Goal: Use online tool/utility: Utilize a website feature to perform a specific function

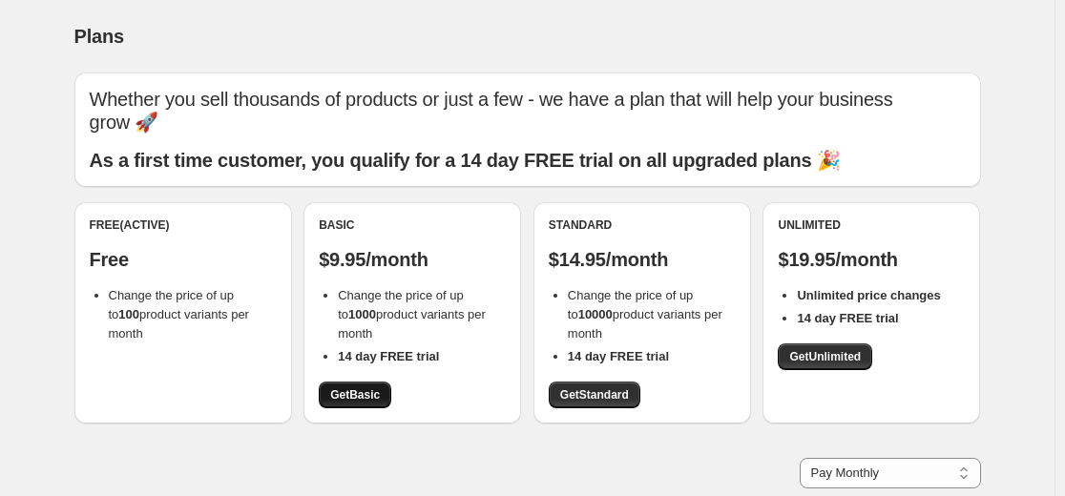
click at [369, 403] on link "Get Basic" at bounding box center [355, 395] width 72 height 27
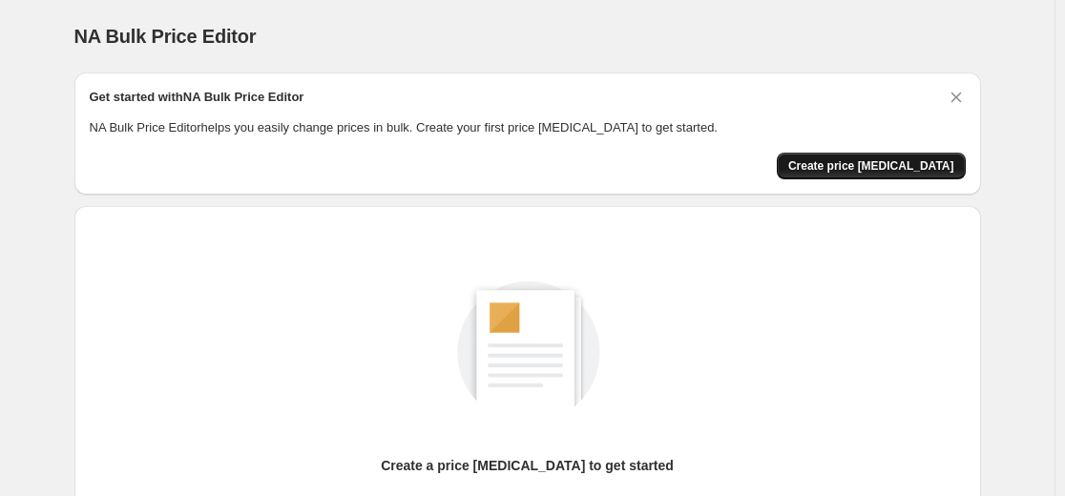
click at [852, 161] on span "Create price [MEDICAL_DATA]" at bounding box center [871, 165] width 166 height 15
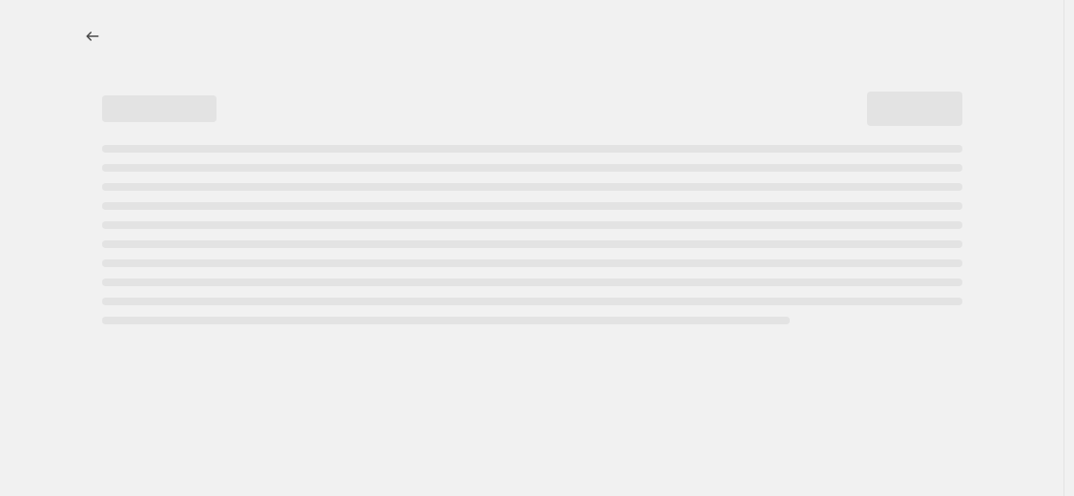
select select "percentage"
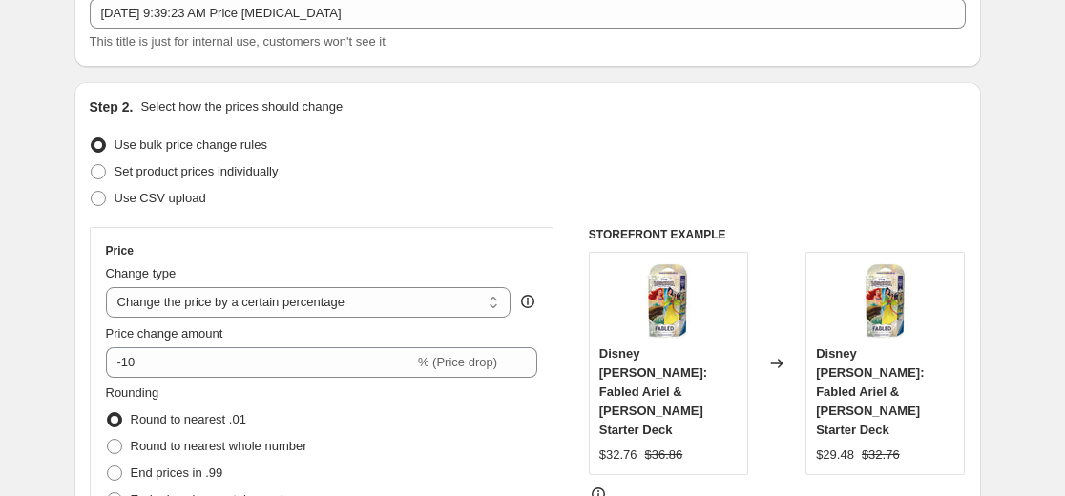
scroll to position [286, 0]
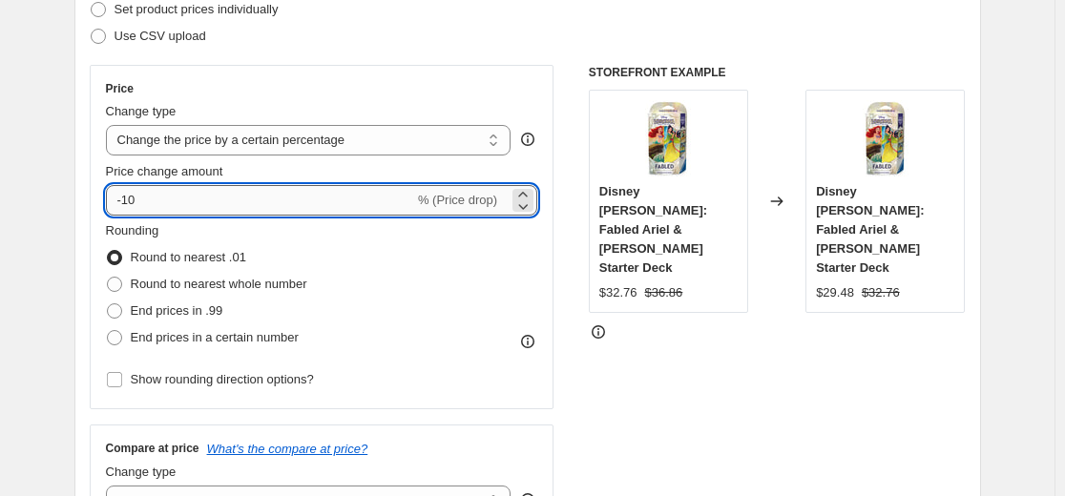
click at [341, 196] on input "-10" at bounding box center [260, 200] width 308 height 31
type input "-1"
type input "-30"
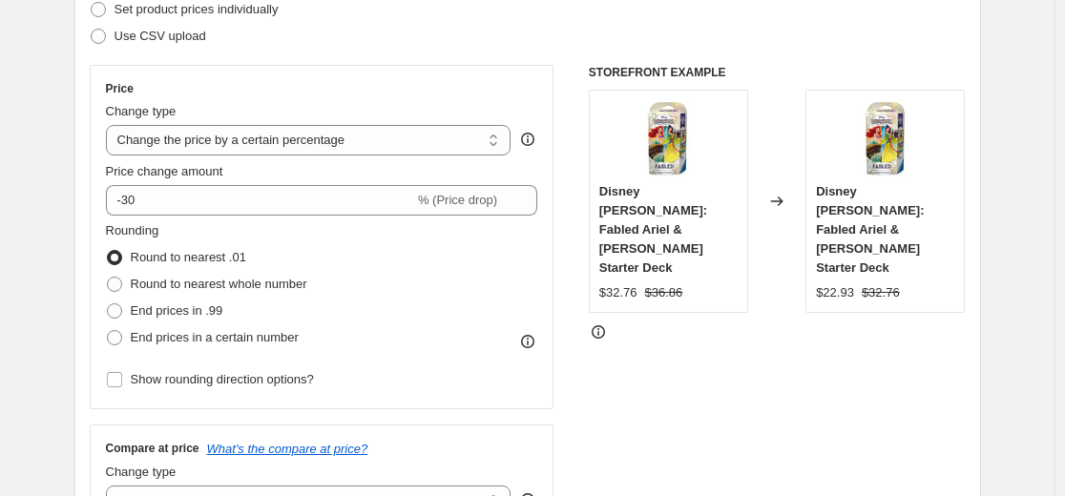
click at [621, 349] on div "STOREFRONT EXAMPLE Disney Lorcana: Fabled Ariel & Mulan Starter Deck $32.76 $36…" at bounding box center [777, 298] width 377 height 467
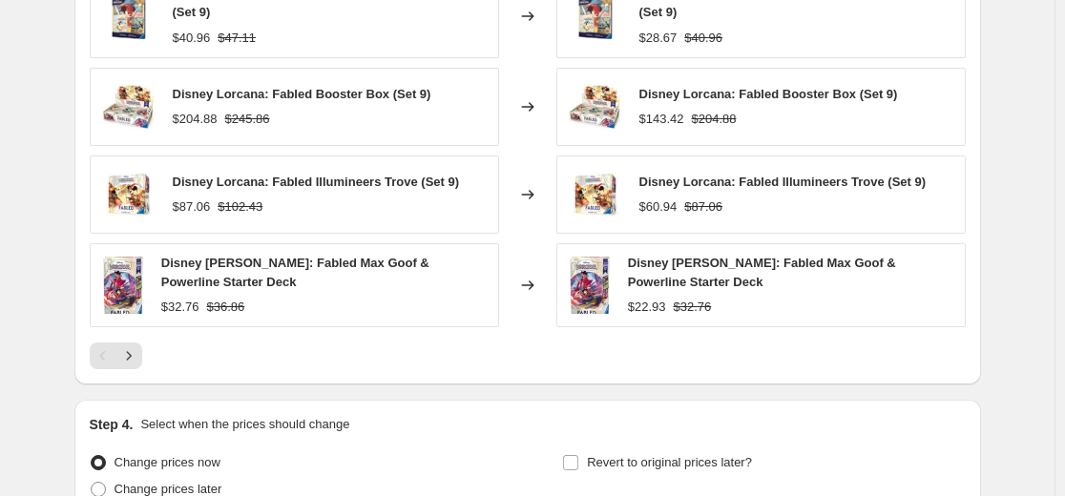
scroll to position [1417, 0]
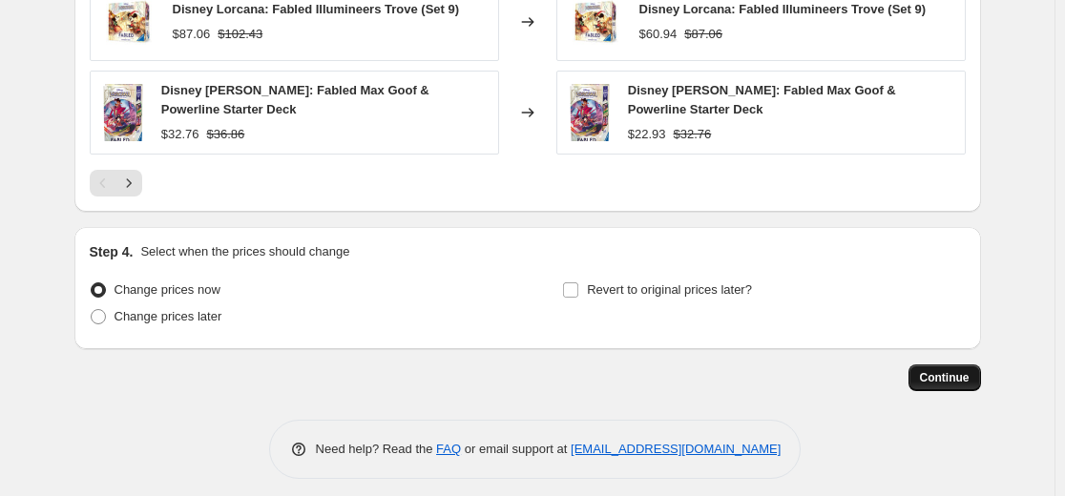
click at [948, 364] on button "Continue" at bounding box center [944, 377] width 72 height 27
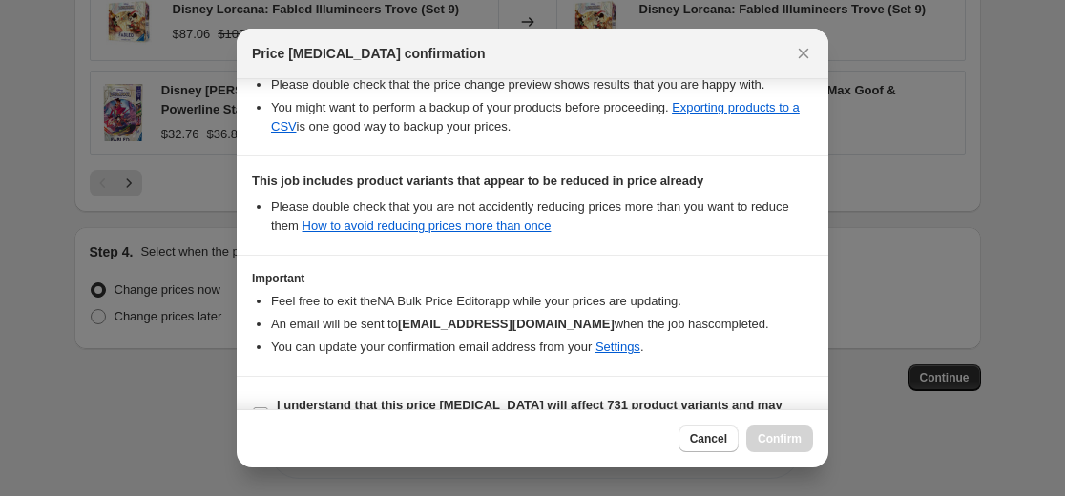
scroll to position [412, 0]
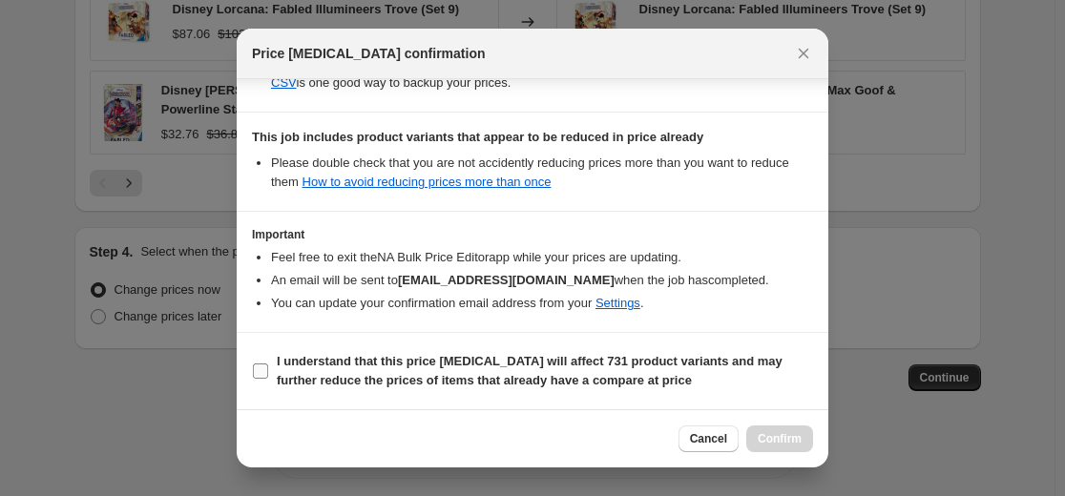
click at [363, 366] on b "I understand that this price change job will affect 731 product variants and ma…" at bounding box center [530, 370] width 506 height 33
click at [268, 366] on input "I understand that this price change job will affect 731 product variants and ma…" at bounding box center [260, 370] width 15 height 15
checkbox input "true"
click at [777, 438] on span "Confirm" at bounding box center [779, 438] width 44 height 15
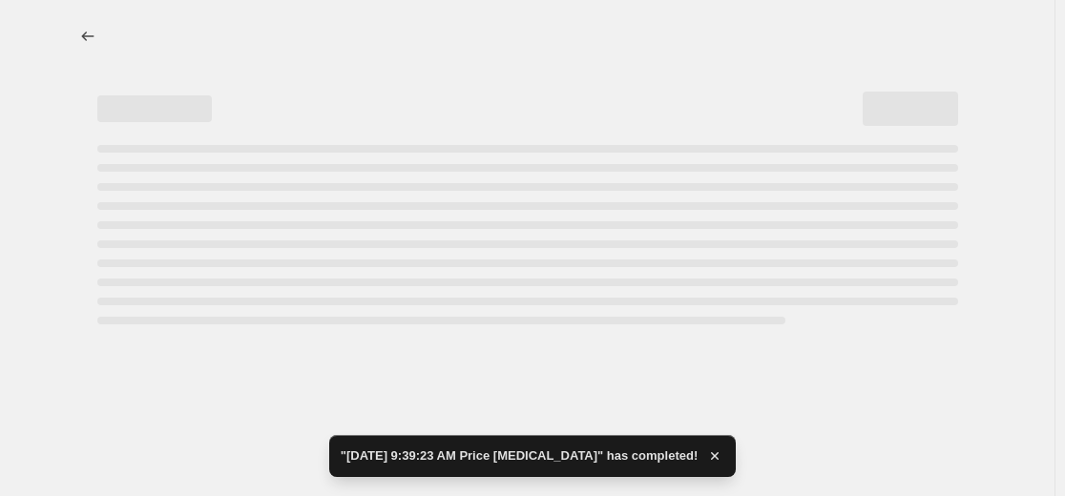
select select "percentage"
